Goal: Information Seeking & Learning: Learn about a topic

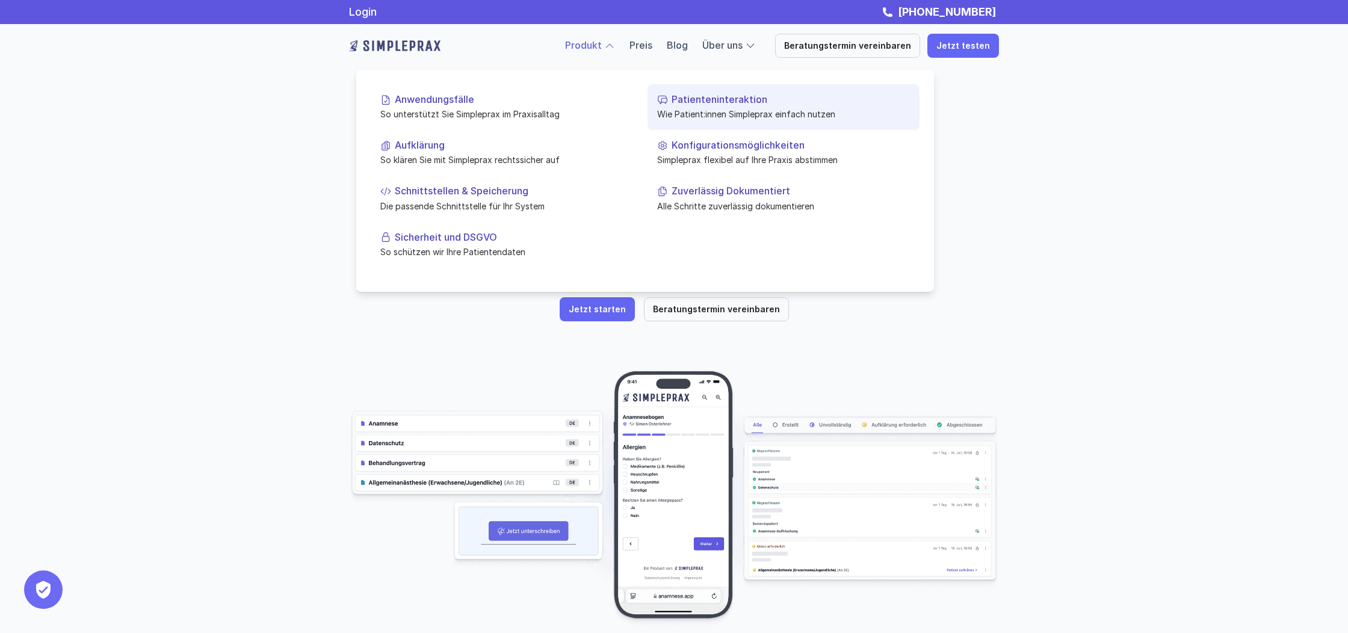
click at [722, 110] on p "Wie Patient:innen Simpleprax einfach nutzen" at bounding box center [783, 114] width 253 height 13
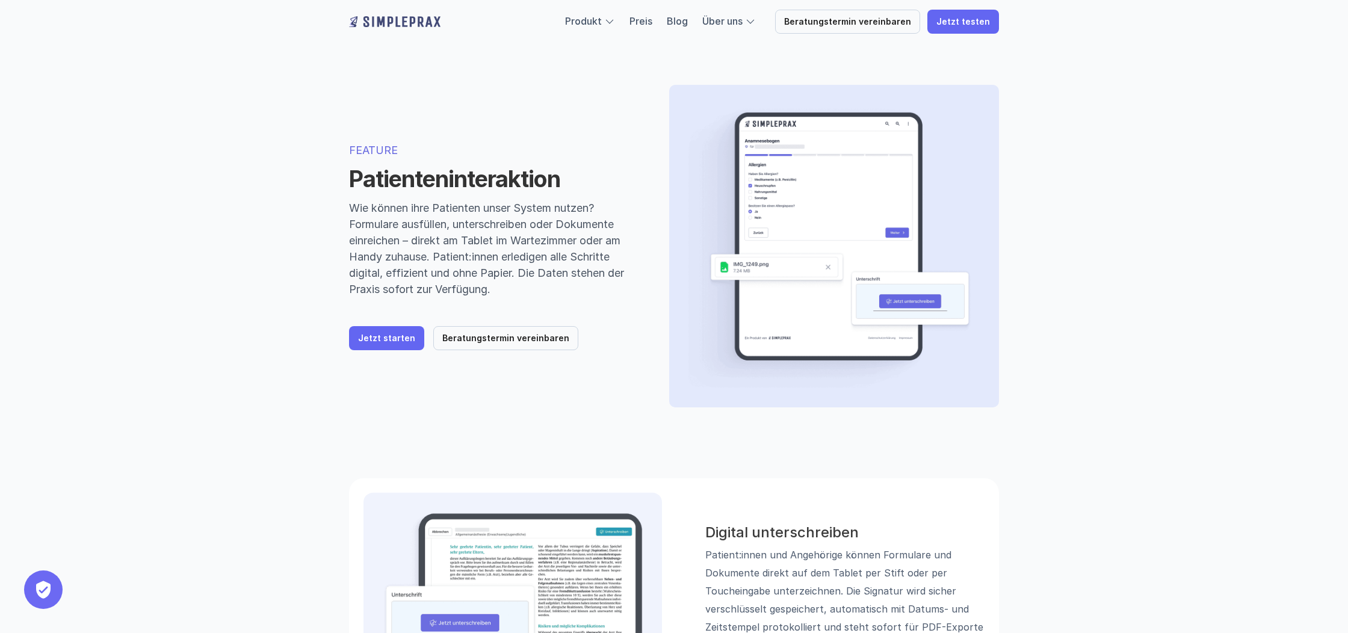
scroll to position [2, 0]
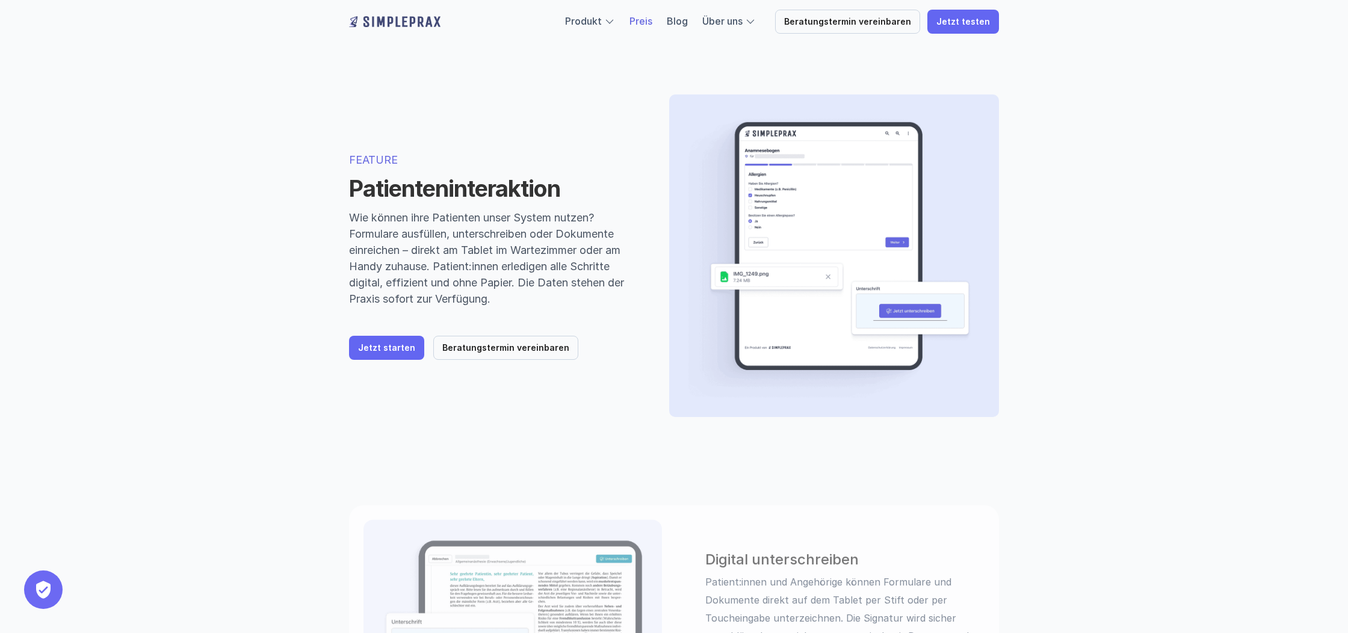
click at [653, 22] on link "Preis" at bounding box center [641, 21] width 23 height 12
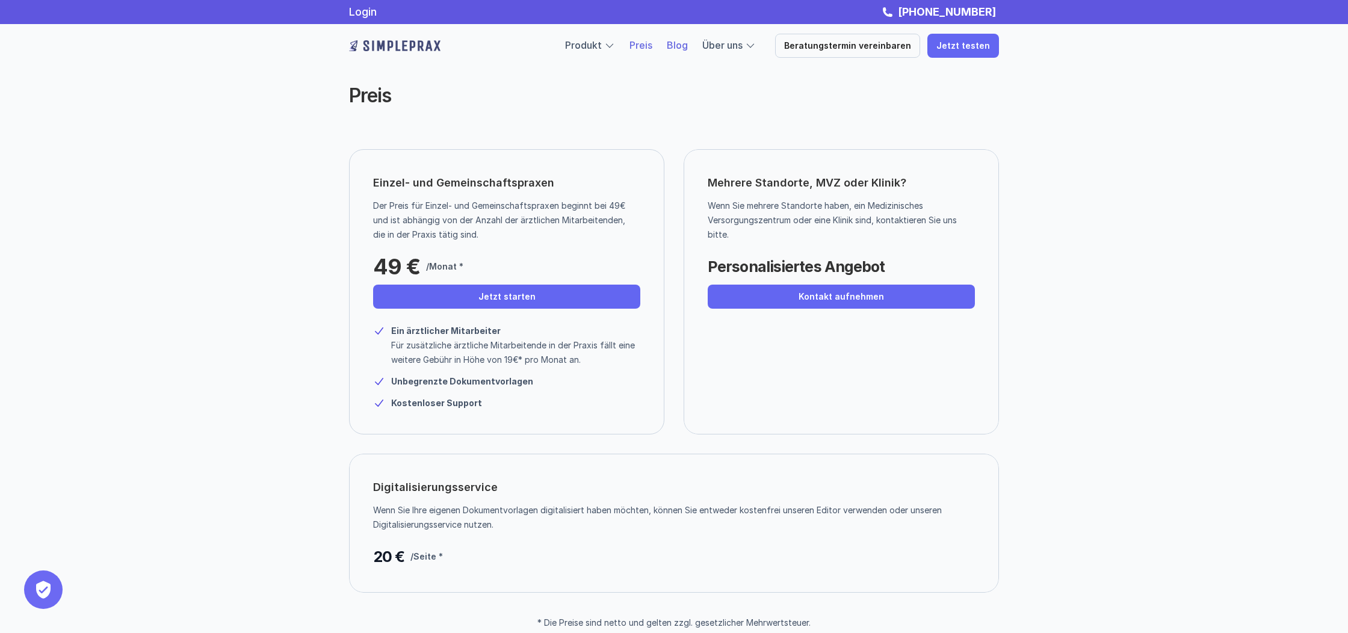
click at [688, 46] on link "Blog" at bounding box center [677, 45] width 21 height 12
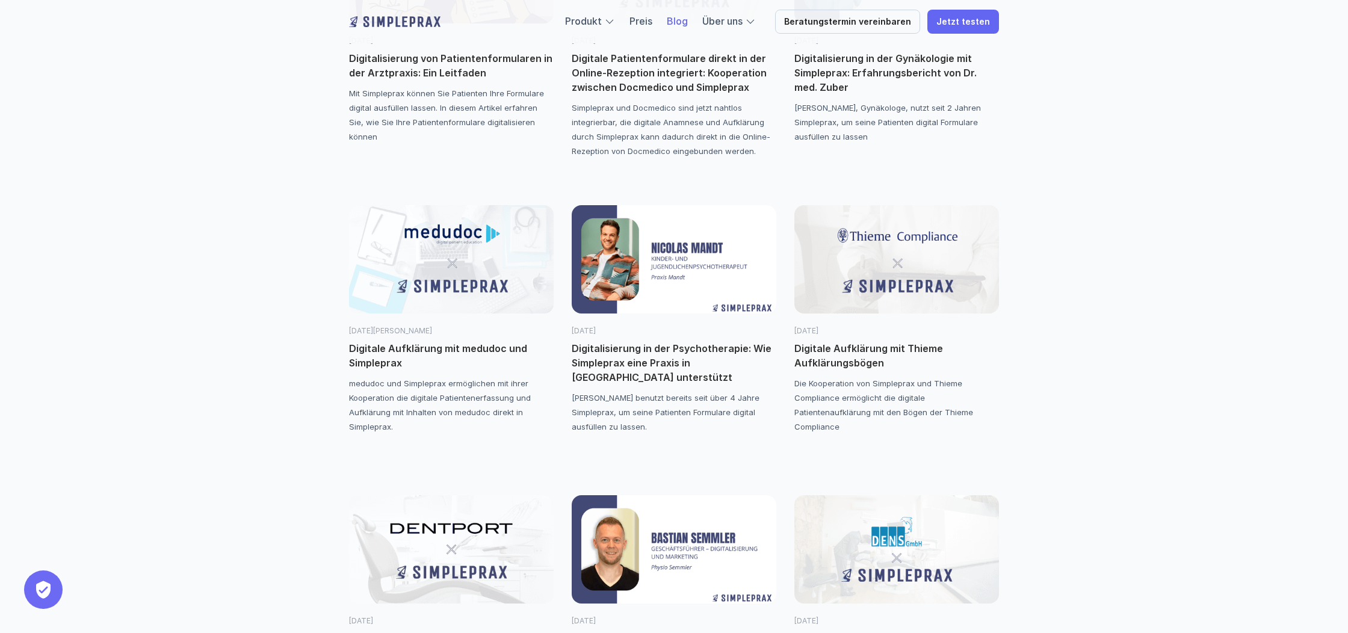
scroll to position [883, 0]
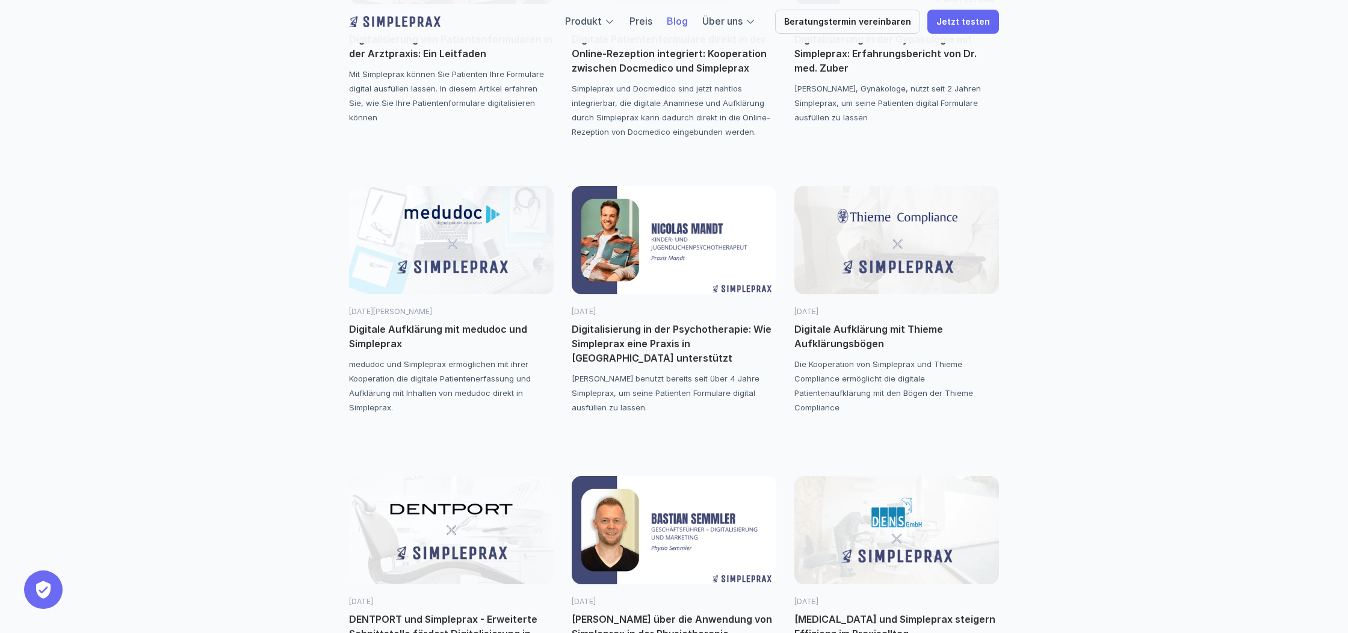
click at [889, 331] on p "Digitale Aufklärung mit Thieme Aufklärungsbögen" at bounding box center [897, 336] width 205 height 29
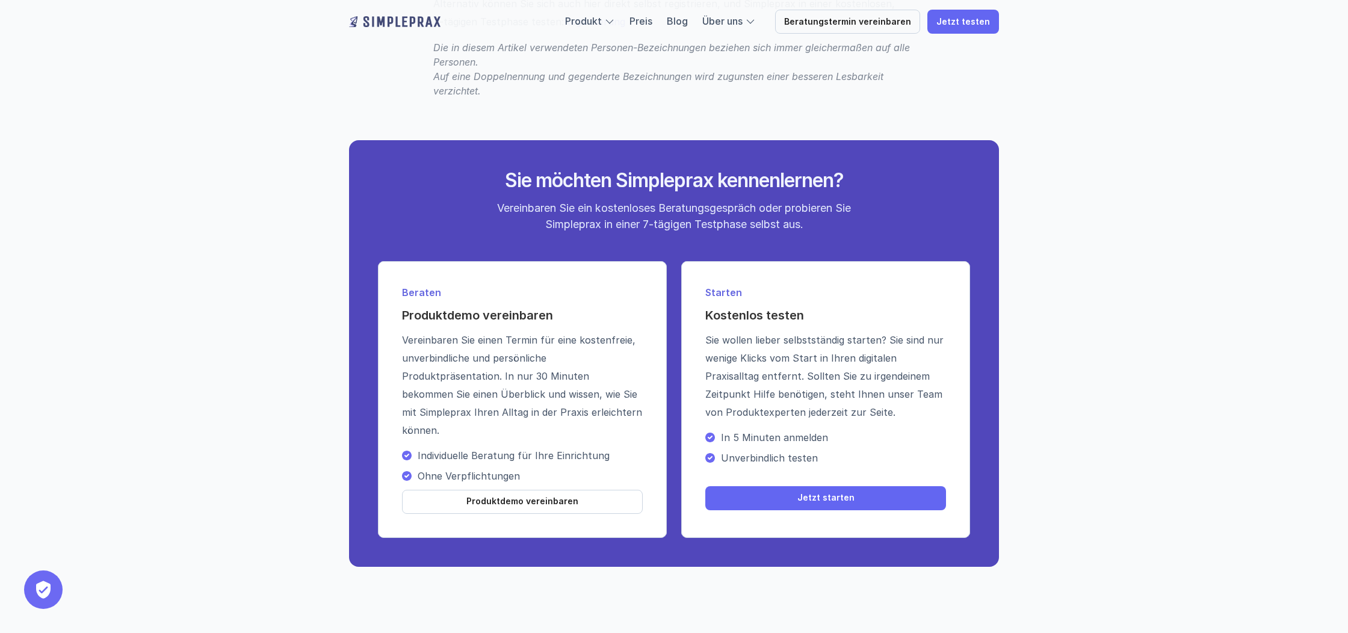
scroll to position [2076, 0]
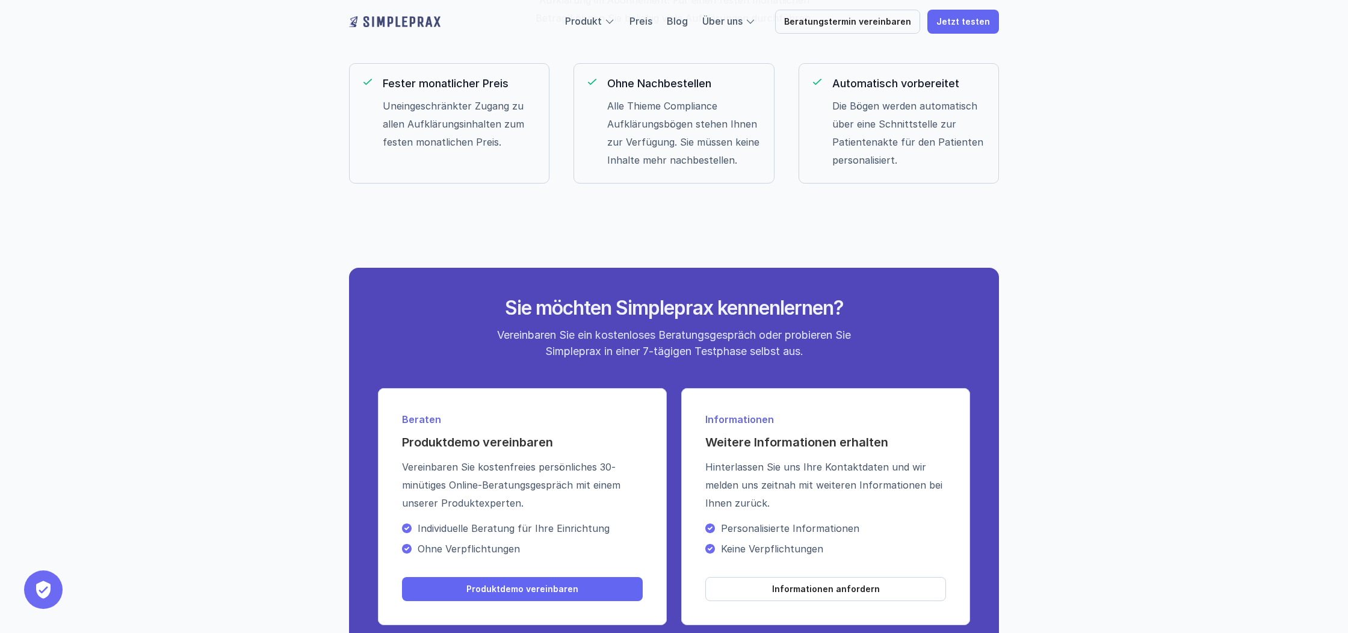
scroll to position [1870, 0]
